Goal: Find specific page/section: Find specific page/section

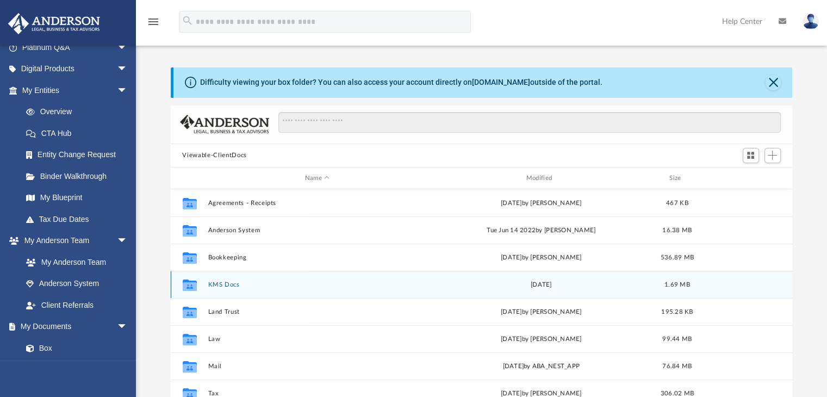
scroll to position [20, 0]
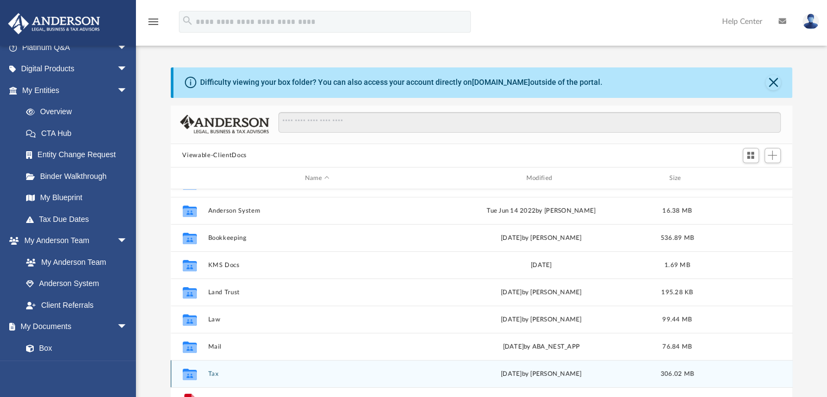
click at [212, 372] on button "Tax" at bounding box center [317, 373] width 219 height 7
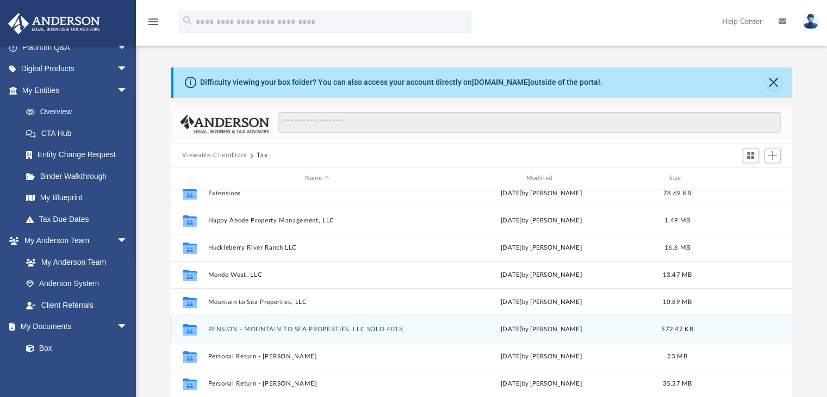
scroll to position [119, 0]
click at [323, 325] on button "PENSION - MOUNTAIN TO SEA PROPERTIES, LLC SOLO 401K" at bounding box center [317, 328] width 219 height 7
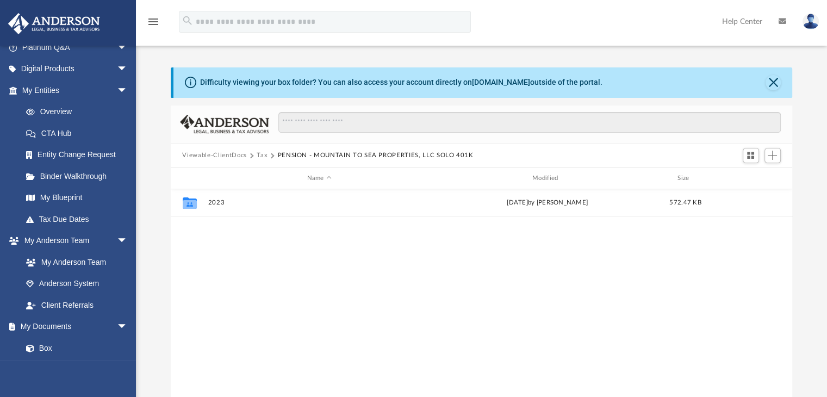
scroll to position [0, 0]
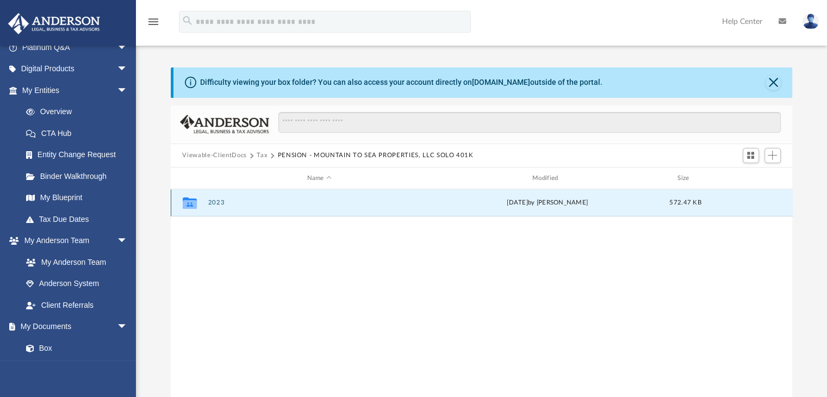
click at [217, 205] on button "2023" at bounding box center [319, 202] width 223 height 7
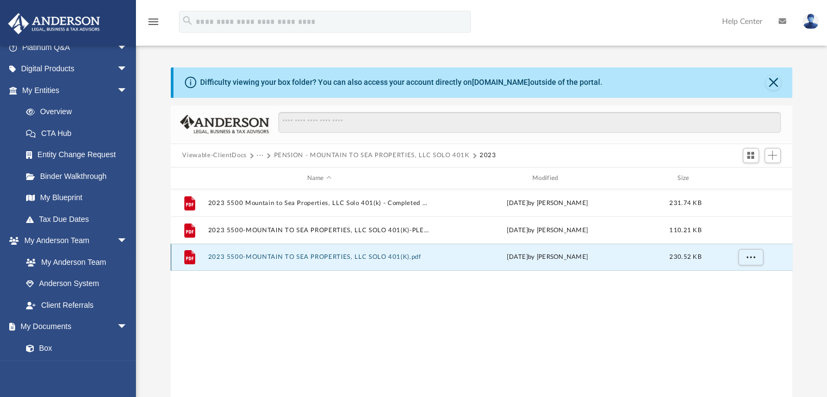
click at [352, 256] on button "2023 5500-MOUNTAIN TO SEA PROPERTIES, LLC SOLO 401(K).pdf" at bounding box center [319, 257] width 223 height 7
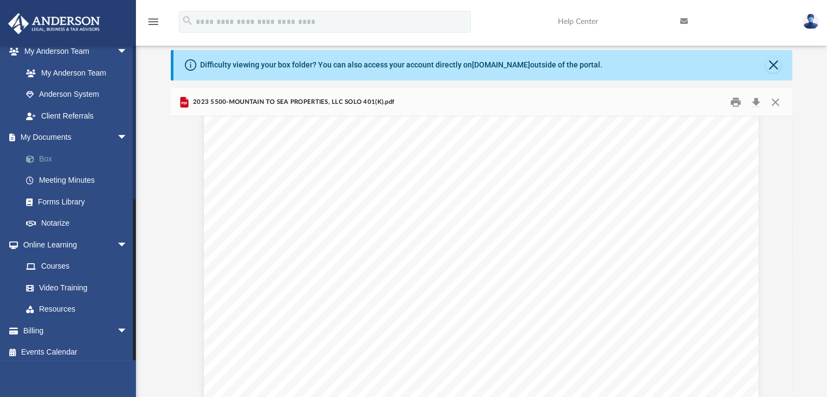
scroll to position [291, 0]
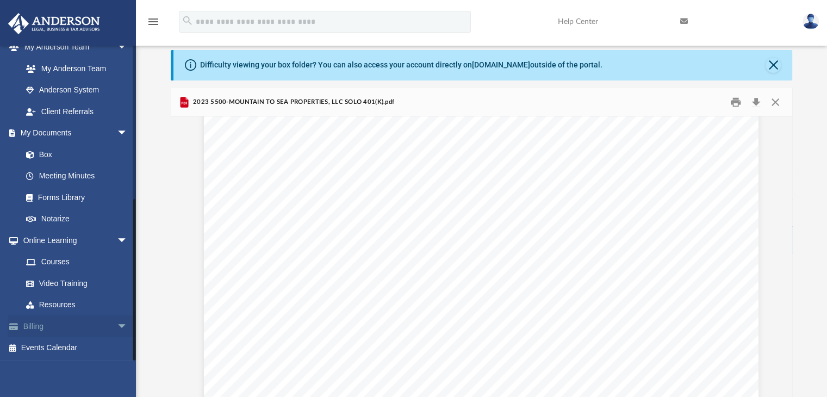
click at [43, 322] on link "Billing arrow_drop_down" at bounding box center [76, 326] width 136 height 22
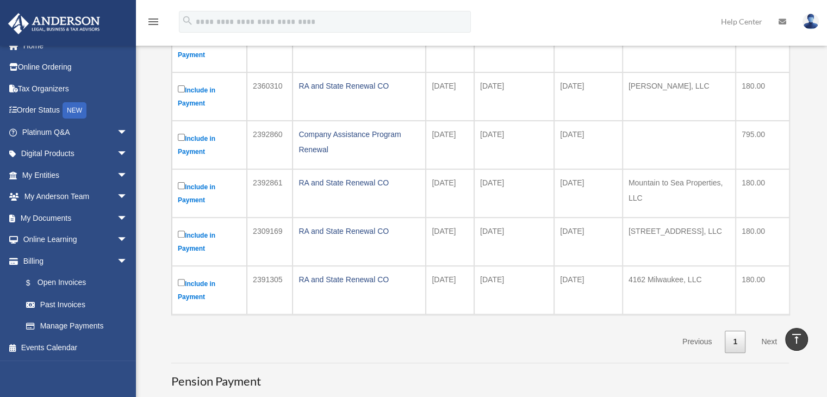
scroll to position [296, 0]
click at [772, 338] on link "Next" at bounding box center [769, 341] width 32 height 22
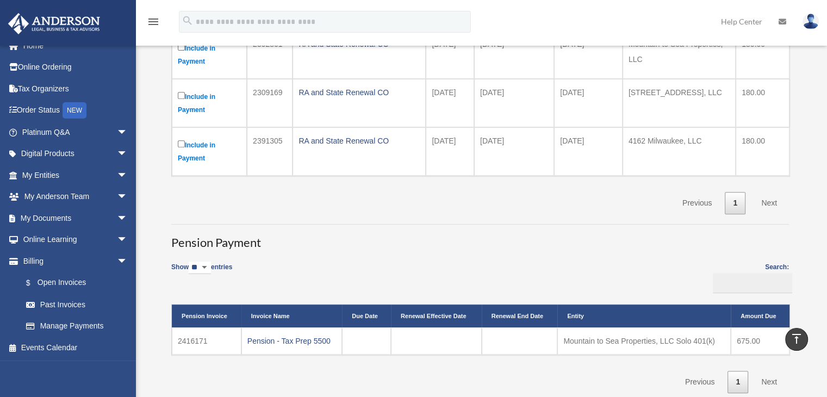
scroll to position [434, 0]
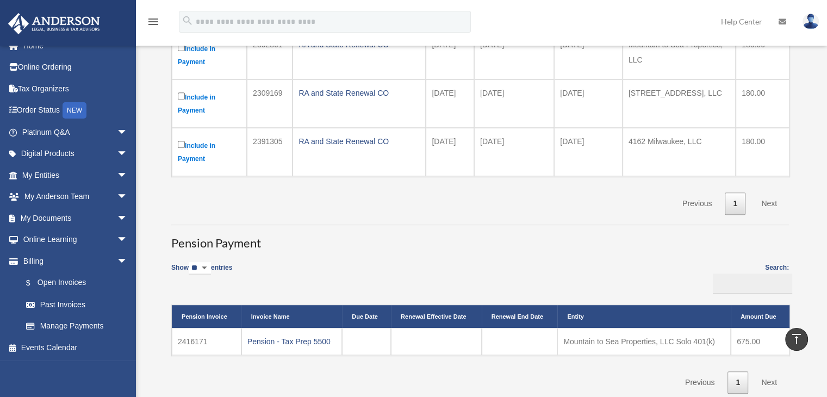
click at [772, 201] on link "Next" at bounding box center [769, 203] width 32 height 22
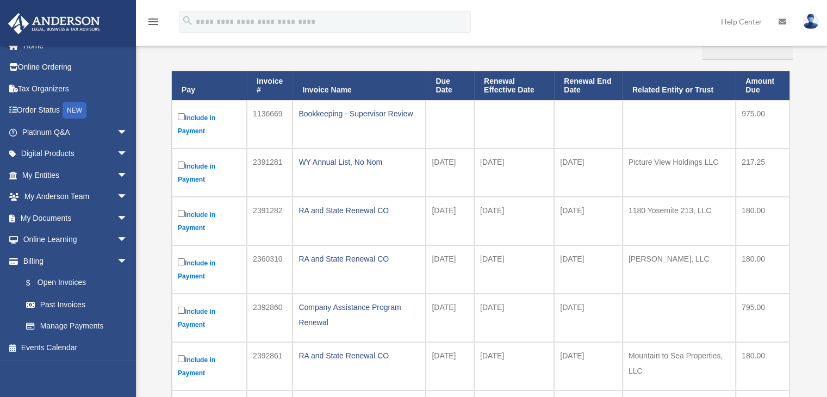
scroll to position [126, 0]
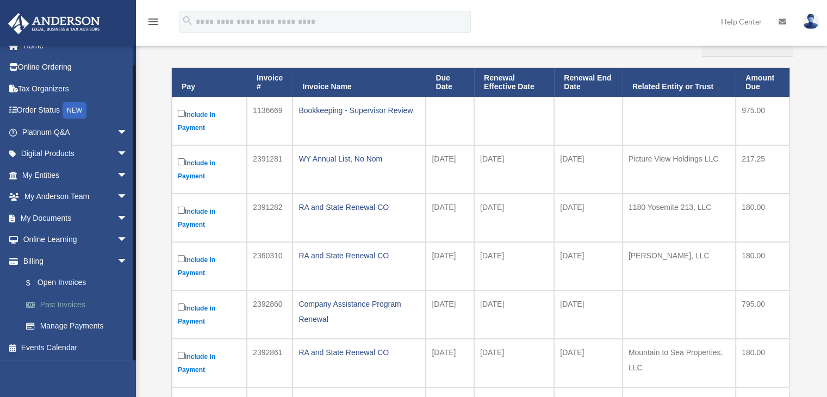
click at [80, 304] on link "Past Invoices" at bounding box center [79, 305] width 129 height 22
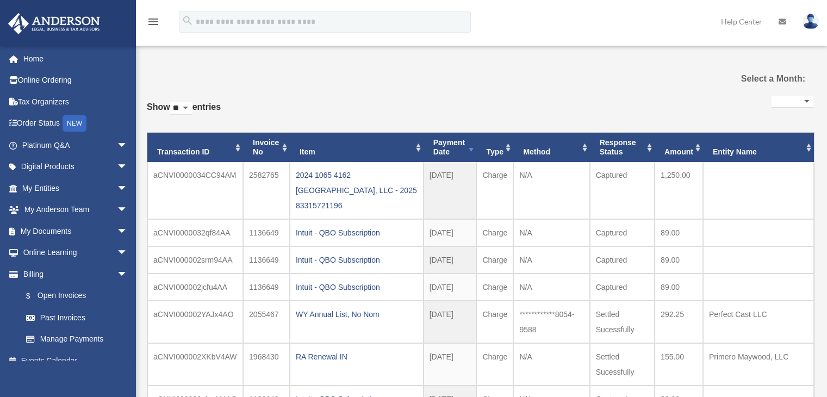
select select
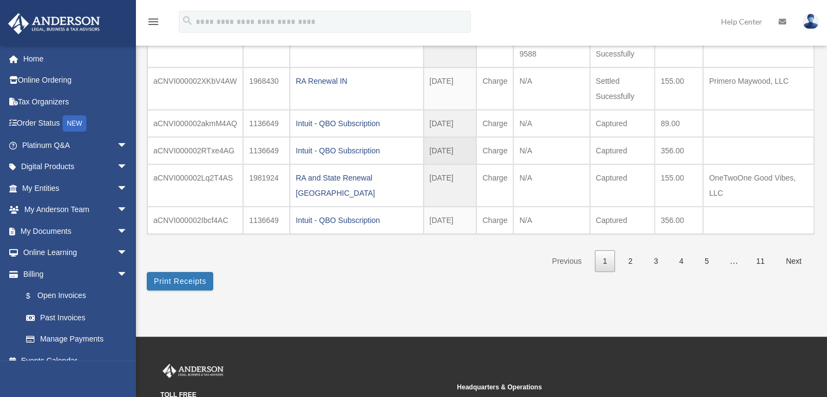
scroll to position [288, 0]
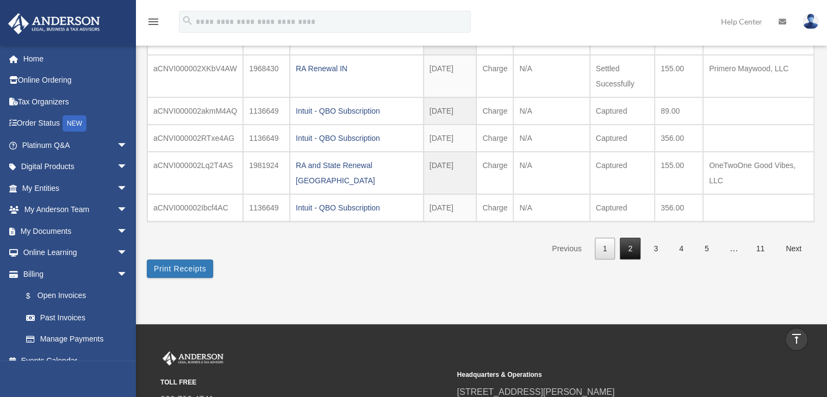
click at [633, 238] on link "2" at bounding box center [630, 249] width 21 height 22
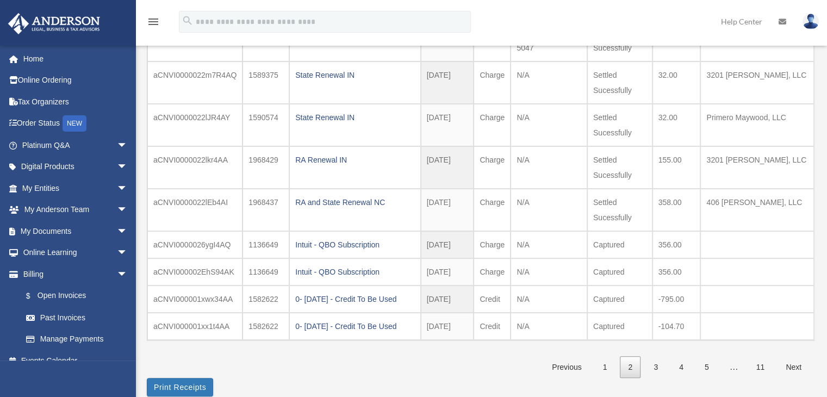
scroll to position [170, 0]
click at [652, 370] on link "3" at bounding box center [655, 367] width 21 height 22
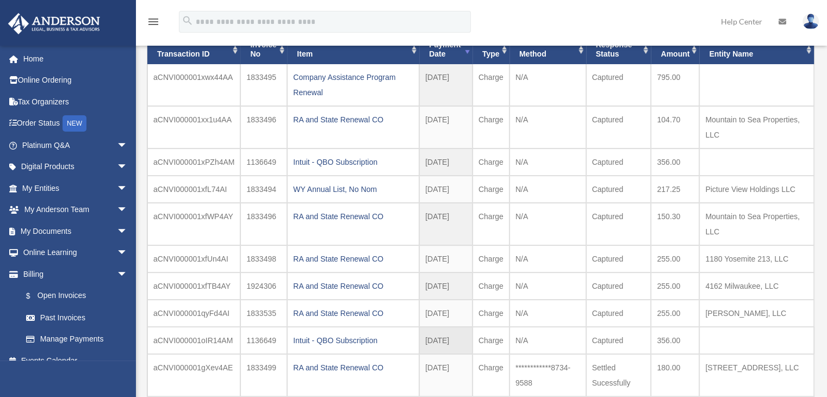
scroll to position [68, 0]
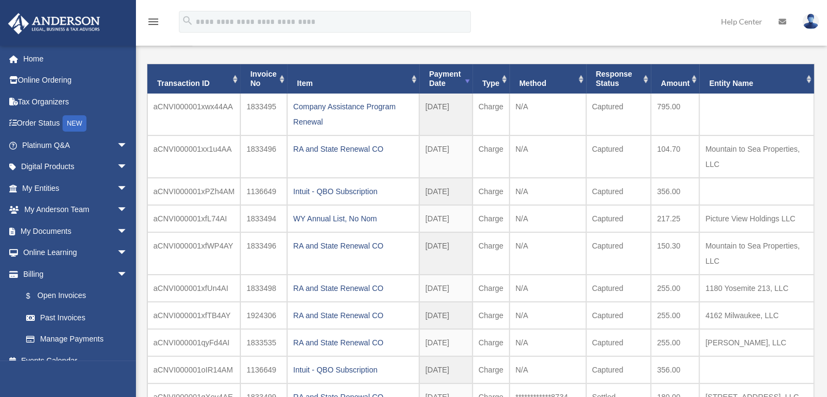
click at [694, 80] on th "Amount" at bounding box center [675, 78] width 48 height 29
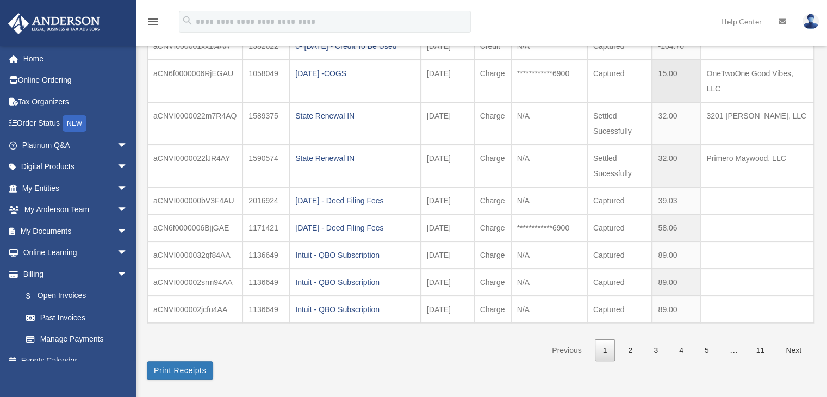
scroll to position [157, 0]
click at [635, 351] on link "2" at bounding box center [630, 350] width 21 height 22
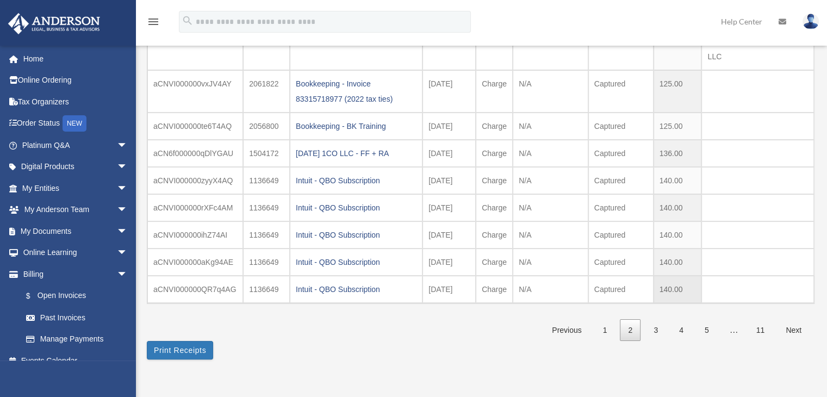
scroll to position [161, 0]
click at [659, 325] on link "3" at bounding box center [655, 330] width 21 height 22
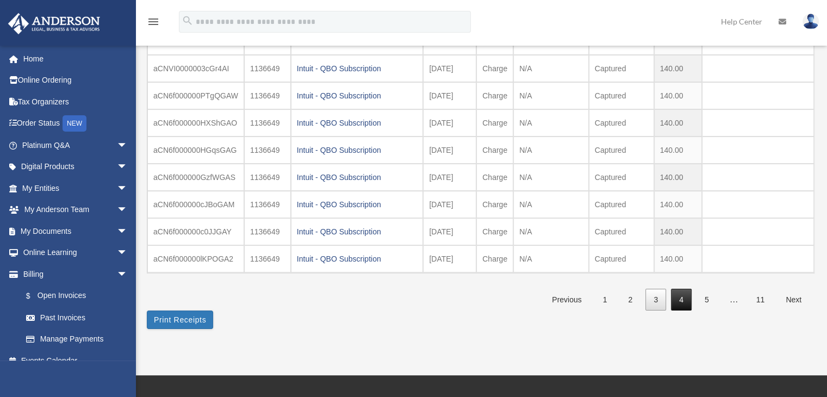
click at [688, 296] on link "4" at bounding box center [681, 300] width 21 height 22
click at [704, 294] on link "5" at bounding box center [706, 300] width 21 height 22
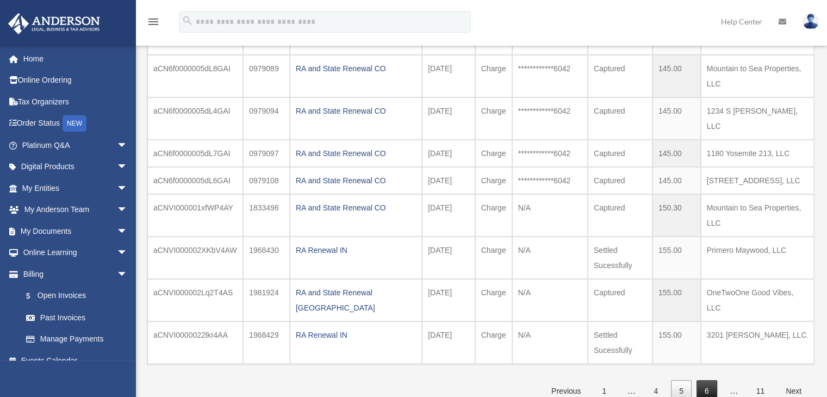
click at [704, 380] on link "6" at bounding box center [706, 391] width 21 height 22
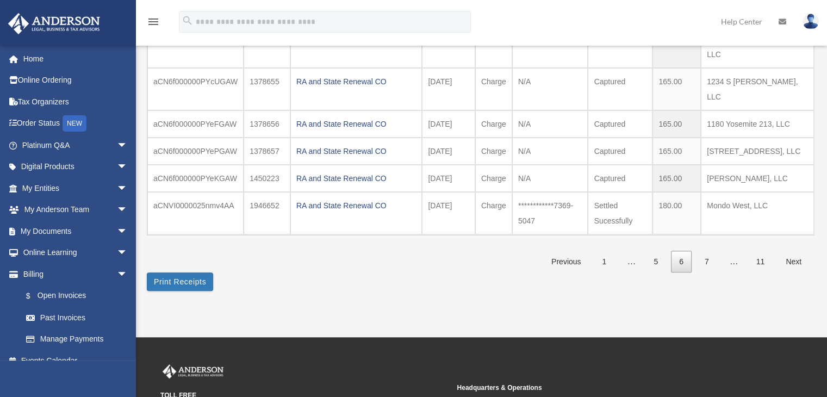
scroll to position [306, 0]
click at [763, 250] on link "11" at bounding box center [760, 261] width 25 height 22
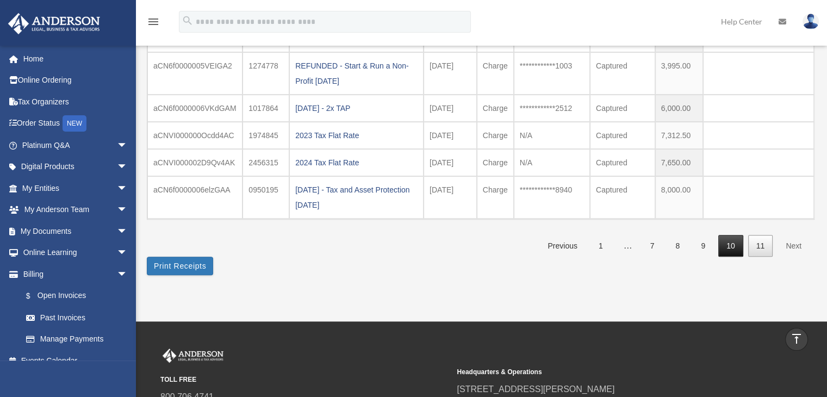
click at [731, 247] on link "10" at bounding box center [730, 246] width 25 height 22
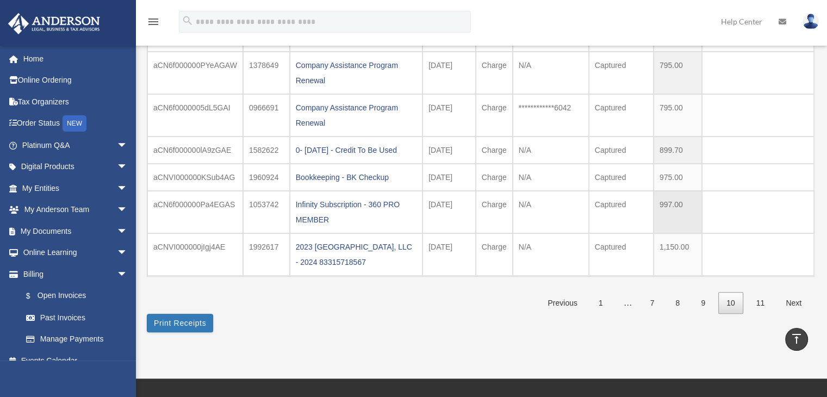
scroll to position [265, 0]
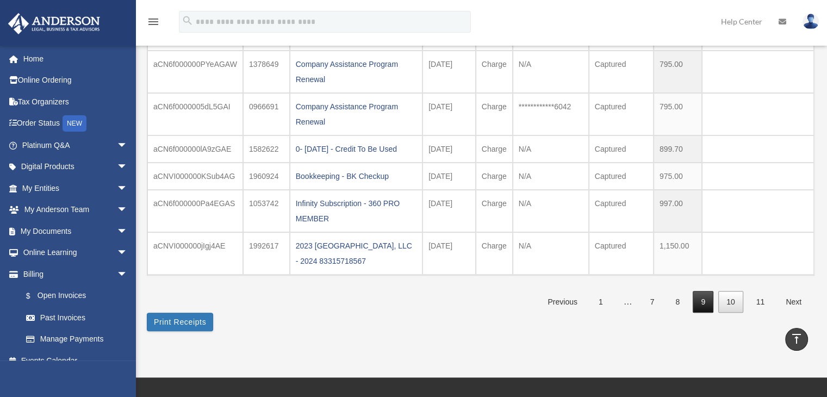
click at [707, 301] on link "9" at bounding box center [702, 302] width 21 height 22
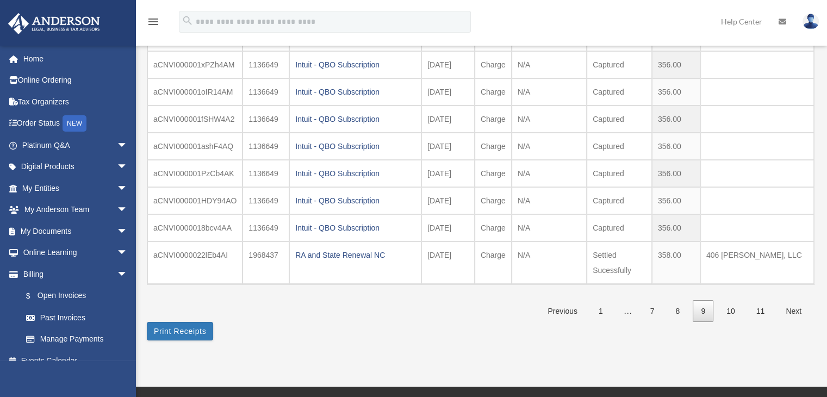
scroll to position [165, 0]
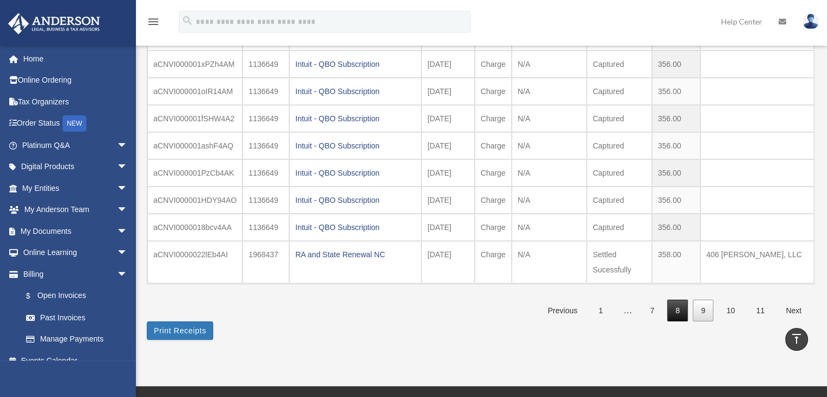
click at [681, 304] on link "8" at bounding box center [677, 311] width 21 height 22
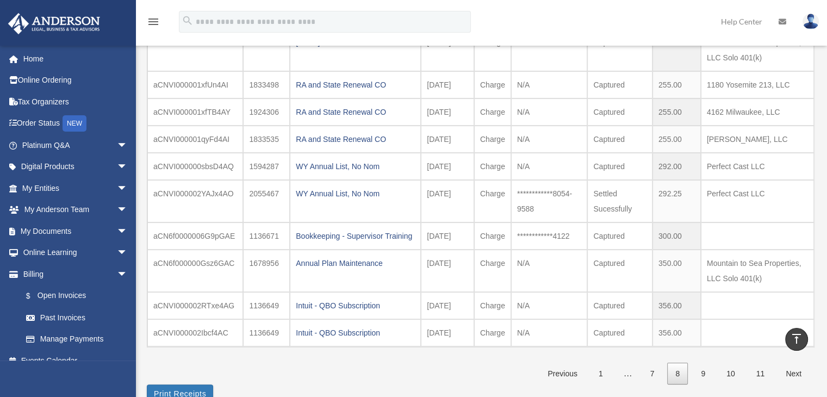
scroll to position [132, 0]
